Goal: Task Accomplishment & Management: Use online tool/utility

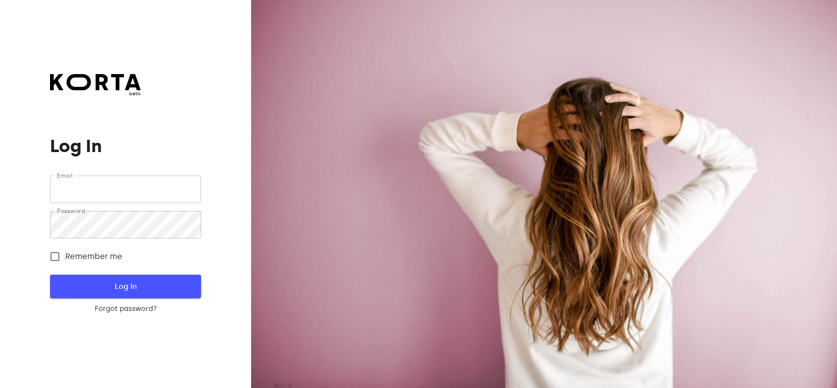
type input "info@figabistro.lt"
click at [133, 284] on span "Log In" at bounding box center [125, 286] width 119 height 13
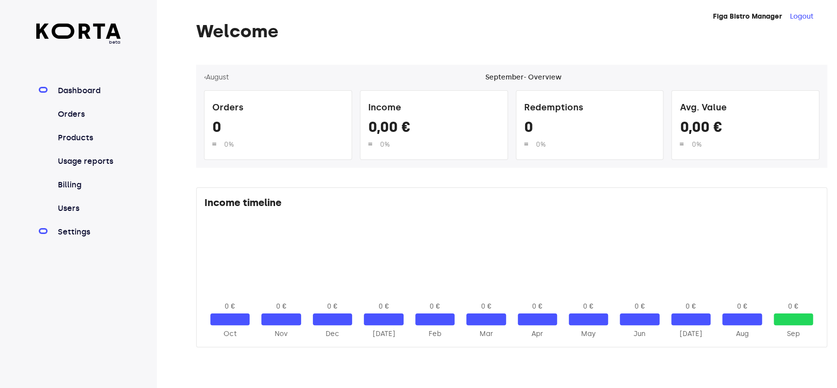
click at [85, 233] on link "Settings" at bounding box center [88, 232] width 65 height 12
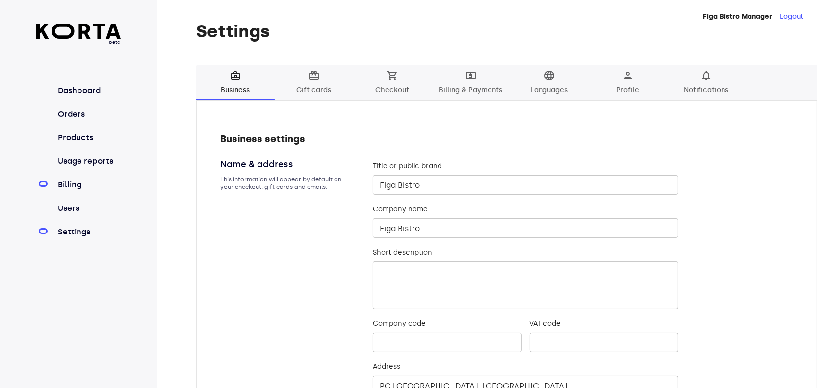
click at [73, 179] on link "Billing" at bounding box center [88, 185] width 65 height 12
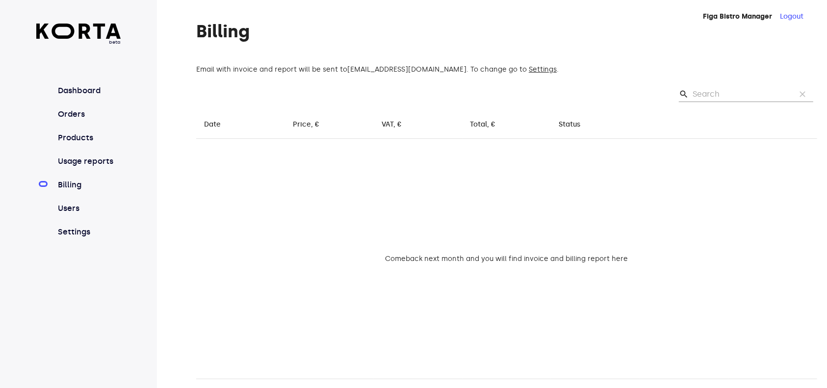
click at [77, 217] on nav "Dashboard Orders Products Usage reports Billing Users Settings" at bounding box center [78, 161] width 85 height 153
click at [77, 210] on link "Users" at bounding box center [88, 208] width 65 height 12
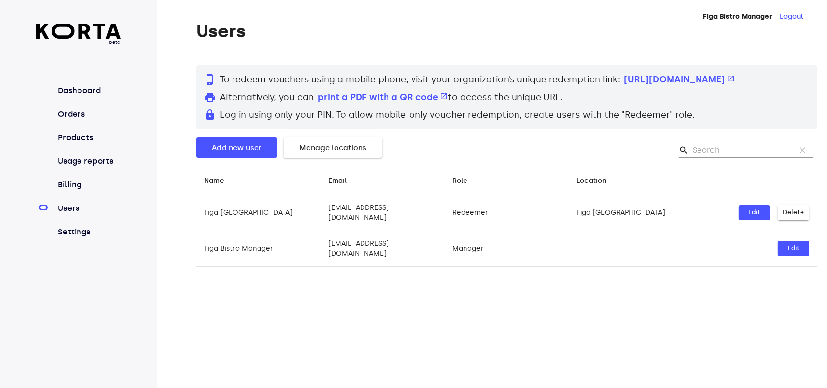
click at [624, 85] on link "https://my.korta.app/redeem/MtnAO1yFD7/login open_in_new" at bounding box center [679, 79] width 111 height 11
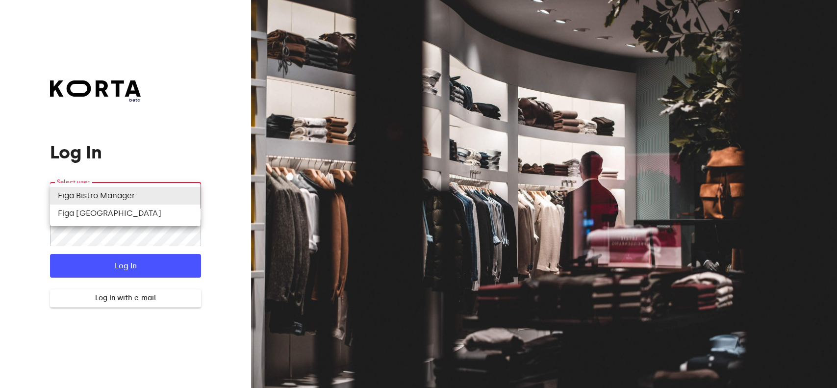
click at [160, 200] on body "beta Log In Select user ​ ​ ​ Log In Log In with e-mail Need an Account? Create…" at bounding box center [418, 194] width 837 height 388
click at [167, 214] on li "Figa [GEOGRAPHIC_DATA]" at bounding box center [125, 213] width 150 height 18
type input "144"
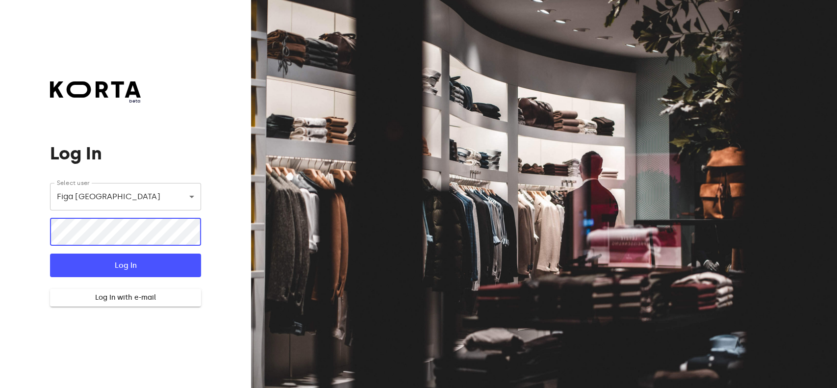
click at [50, 253] on button "Log In" at bounding box center [125, 265] width 150 height 24
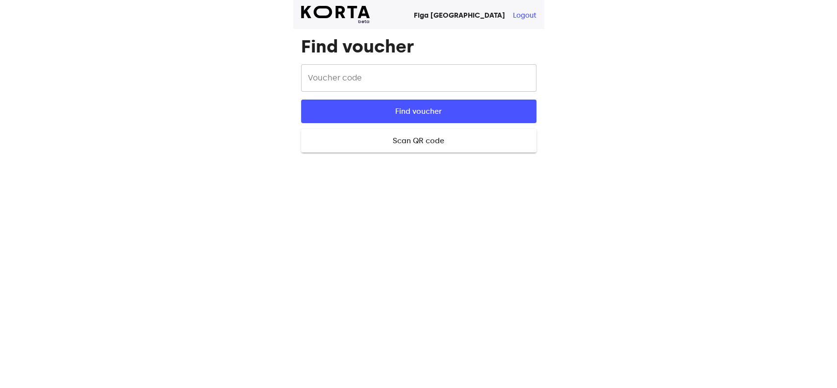
click at [319, 207] on div "beta Figa [GEOGRAPHIC_DATA] Logout Find voucher Voucher code Voucher code Find …" at bounding box center [418, 194] width 251 height 388
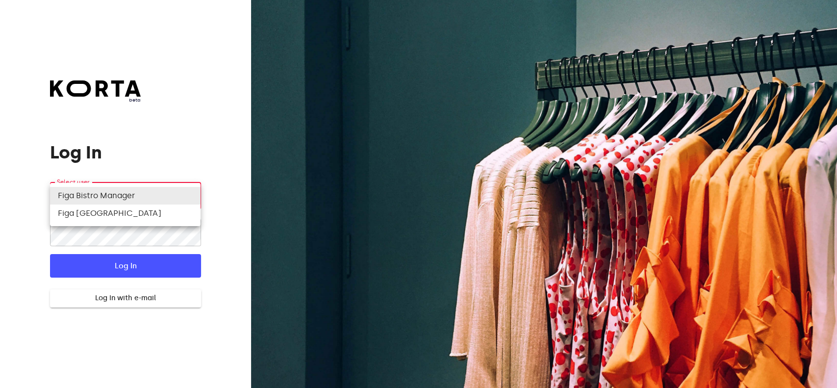
click at [176, 195] on body "beta Log In Select user ​ ​ ​ Log In Log In with e-mail Need an Account? Create…" at bounding box center [418, 194] width 837 height 388
click at [205, 150] on div at bounding box center [418, 194] width 837 height 388
click at [176, 198] on body "beta Log In Select user ​ ​ ​ Log In Log In with e-mail Need an Account? Create…" at bounding box center [418, 194] width 837 height 388
